Goal: Transaction & Acquisition: Purchase product/service

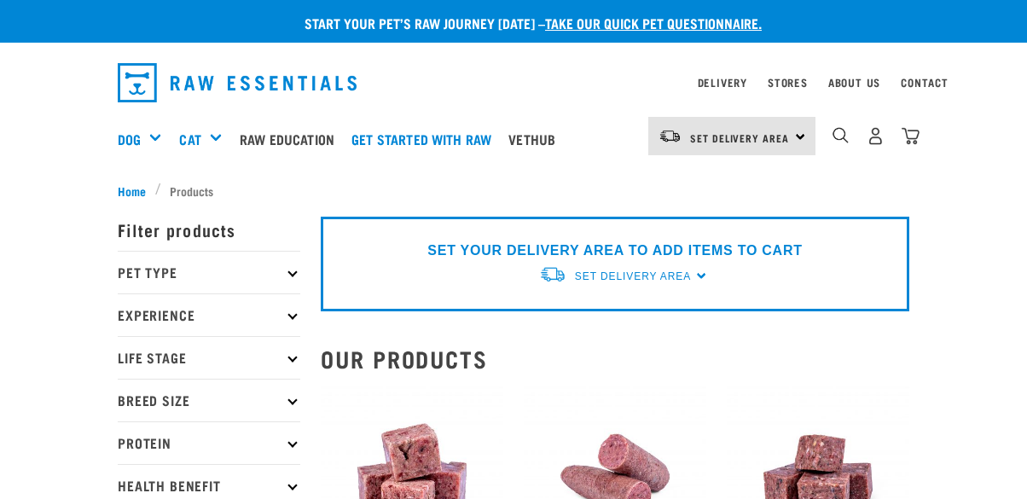
select select
click at [839, 136] on img "dropdown navigation" at bounding box center [840, 135] width 16 height 16
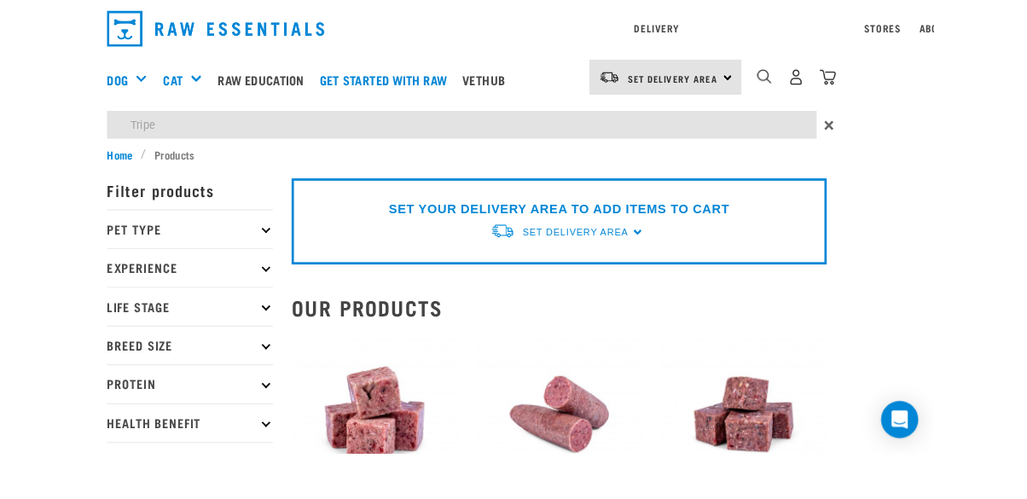
type input "Tripe"
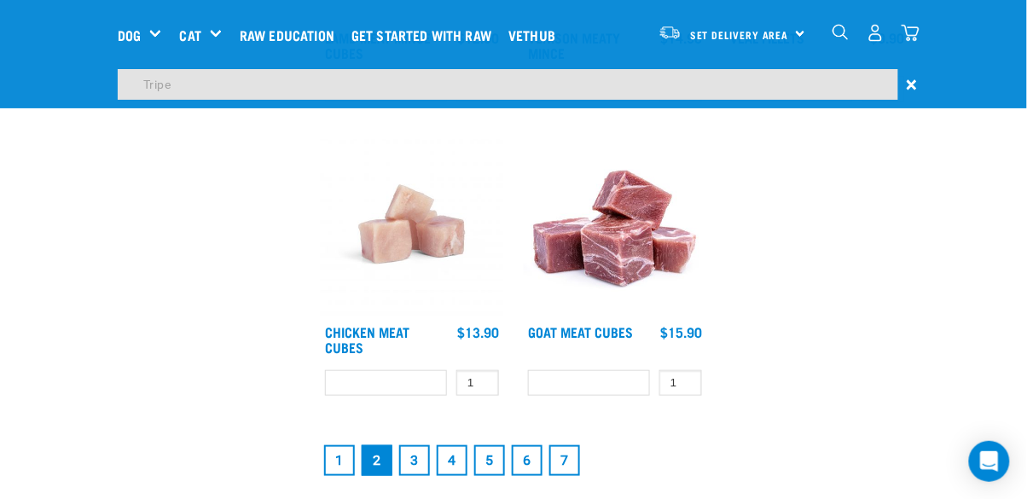
scroll to position [3035, 0]
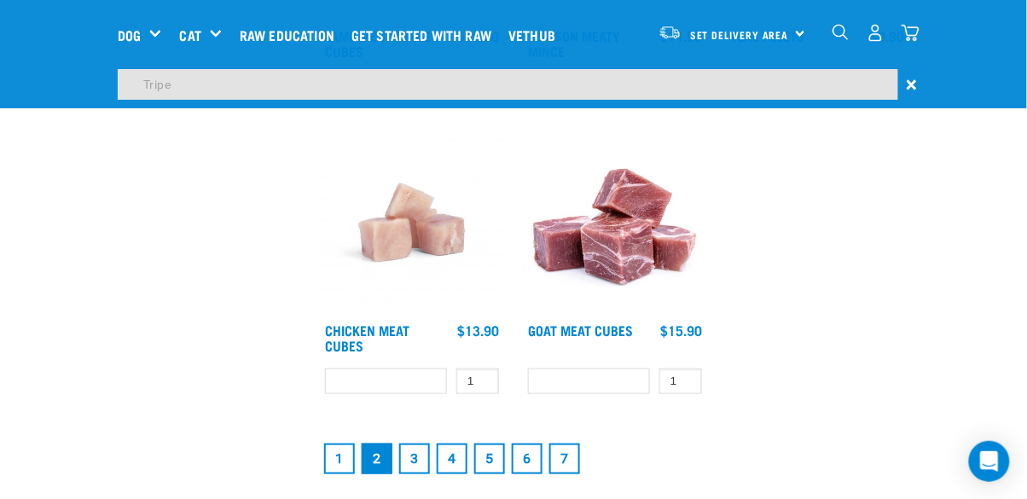
click at [341, 455] on link "1" at bounding box center [339, 458] width 31 height 31
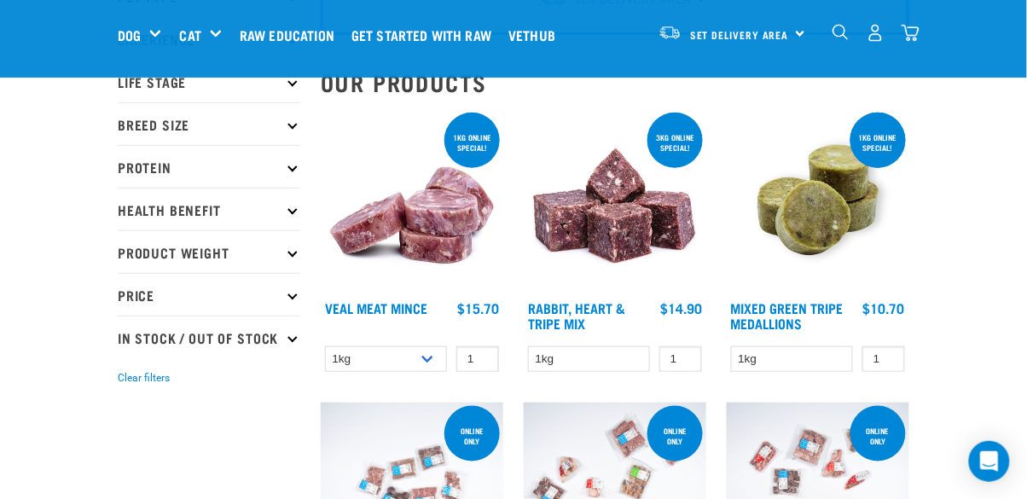
scroll to position [144, 0]
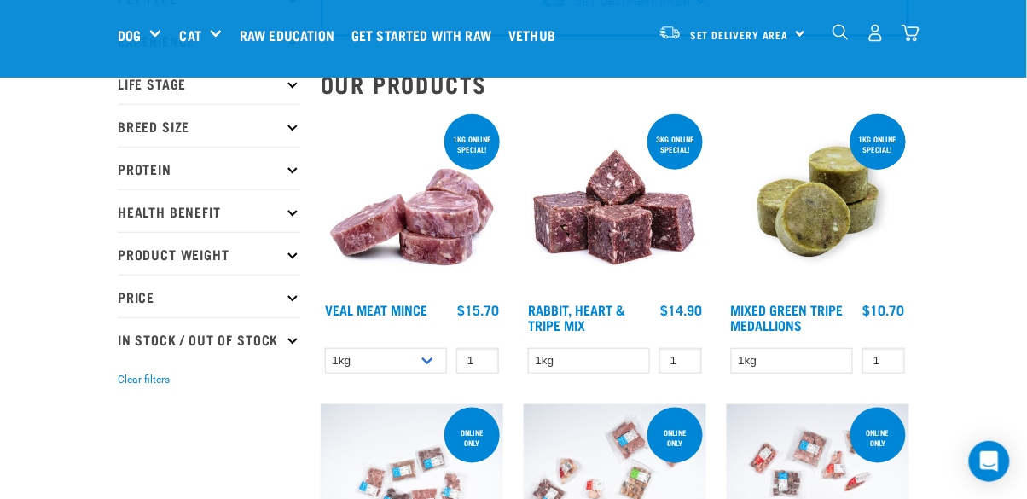
click at [809, 218] on img at bounding box center [818, 202] width 183 height 183
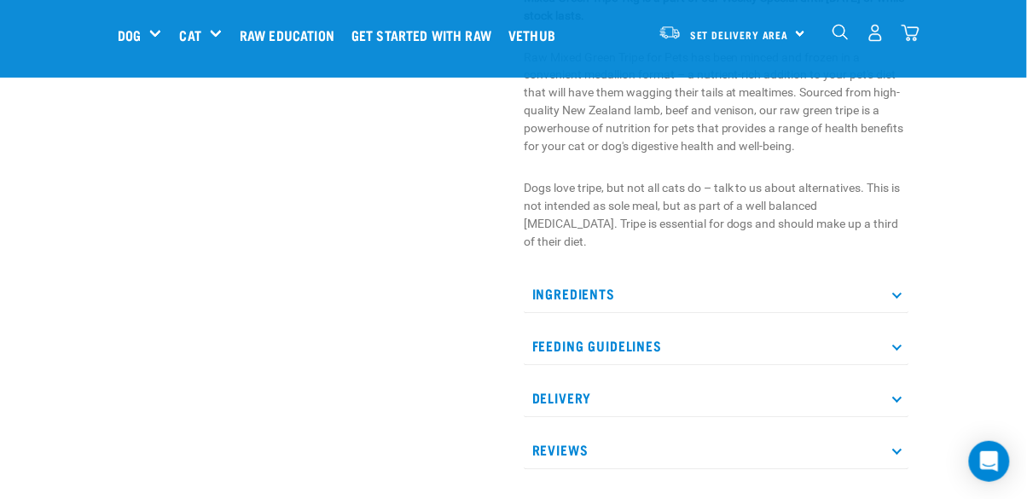
scroll to position [658, 0]
click at [903, 274] on p "Ingredients" at bounding box center [716, 293] width 385 height 38
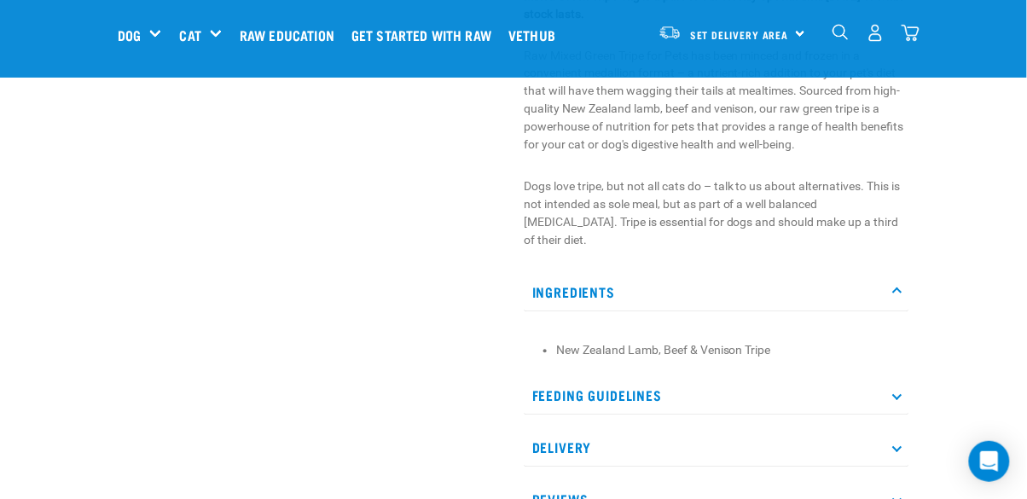
click at [934, 370] on div "Start your pet’s raw journey [DATE] – take our quick pet questionnaire. Deliver…" at bounding box center [513, 349] width 1027 height 2014
click at [895, 391] on icon at bounding box center [896, 395] width 9 height 9
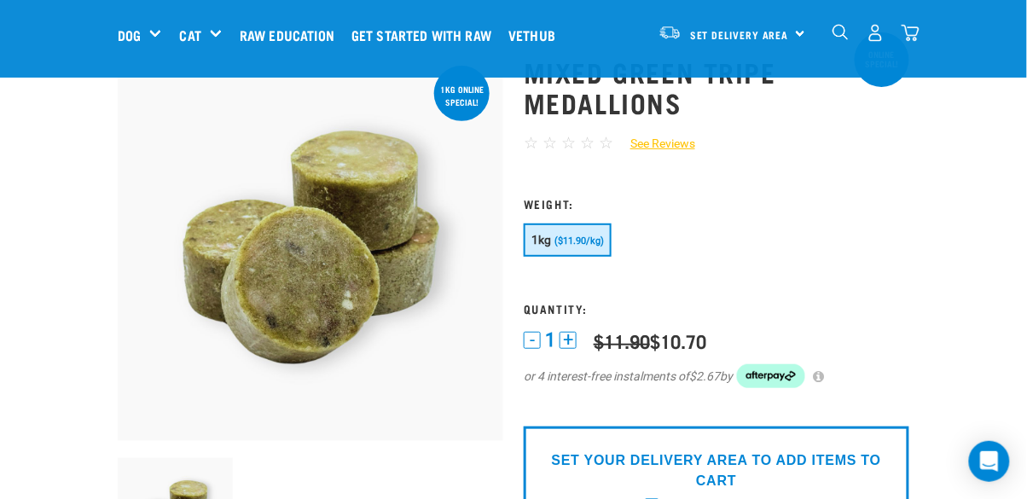
scroll to position [67, 0]
